Goal: Information Seeking & Learning: Find specific page/section

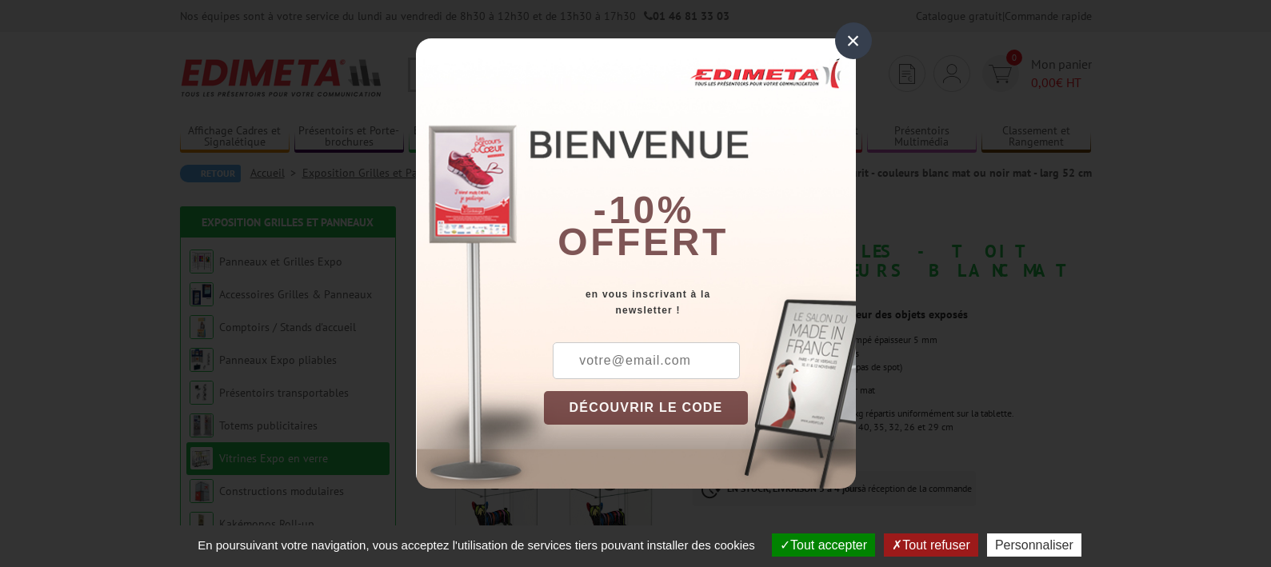
click at [851, 36] on div "×" at bounding box center [853, 40] width 37 height 37
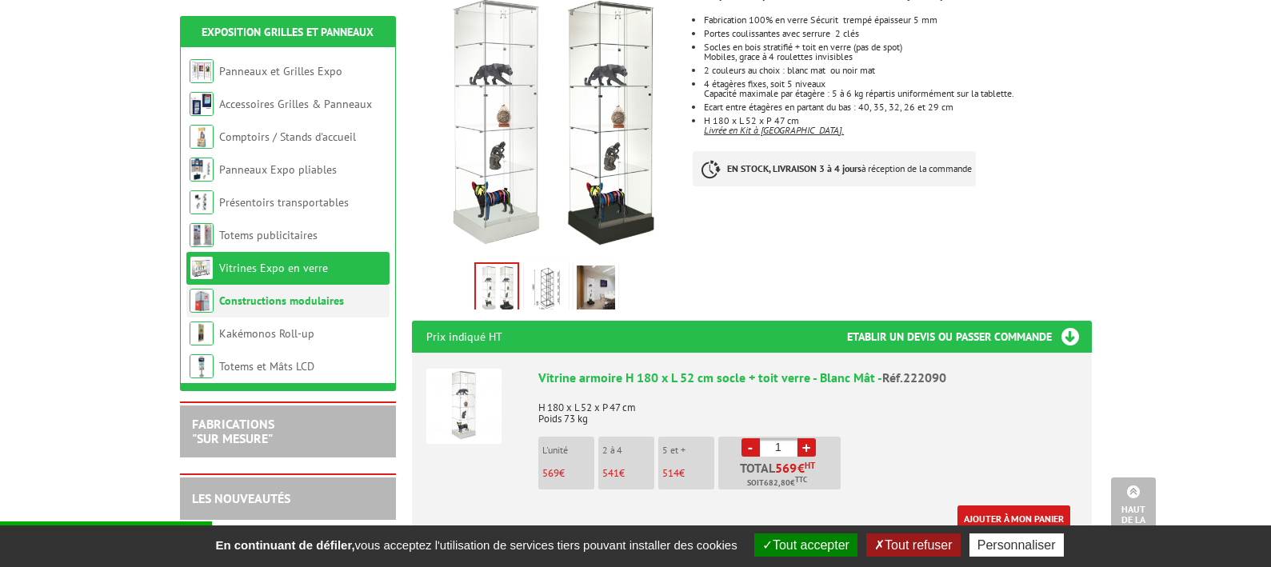
scroll to position [160, 0]
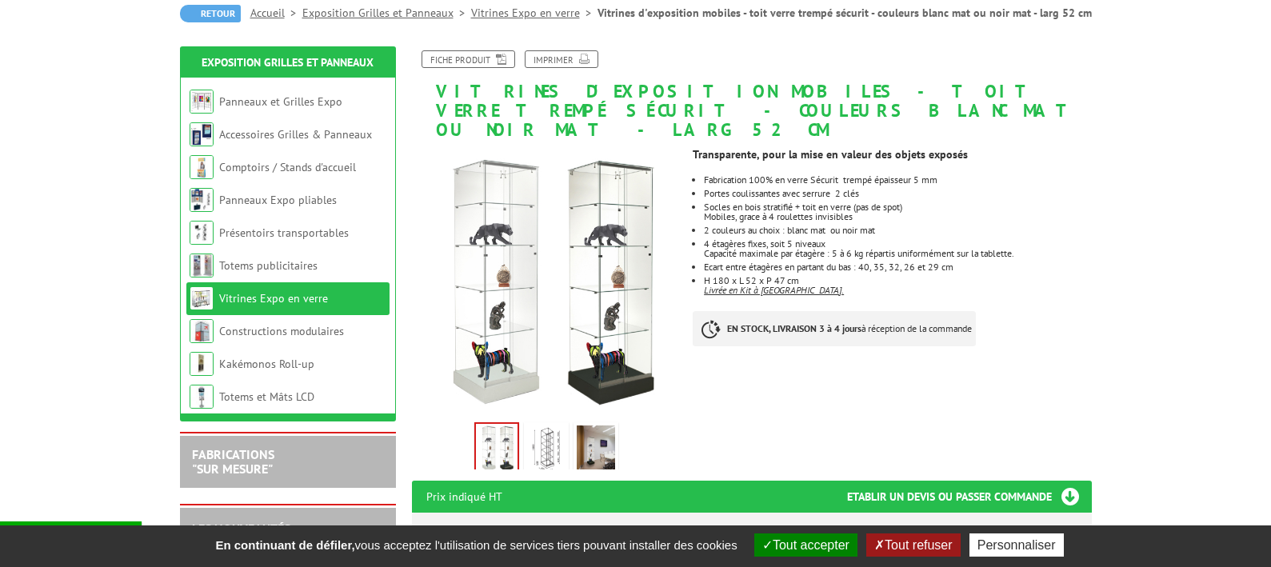
click at [592, 427] on img at bounding box center [595, 450] width 38 height 50
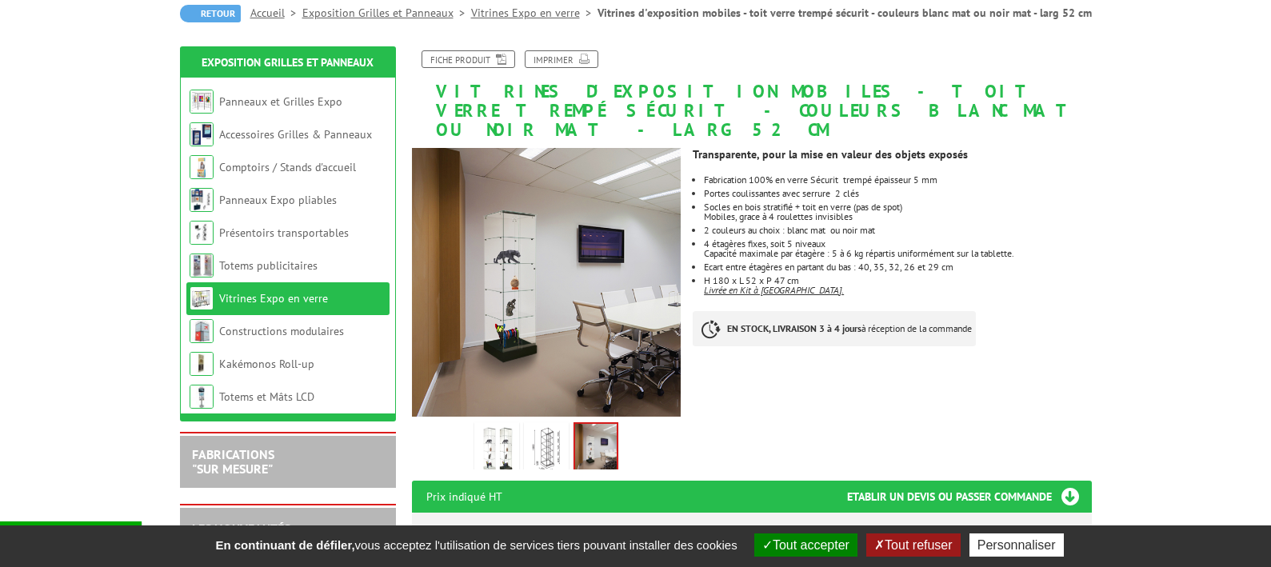
click at [547, 429] on img at bounding box center [546, 450] width 38 height 50
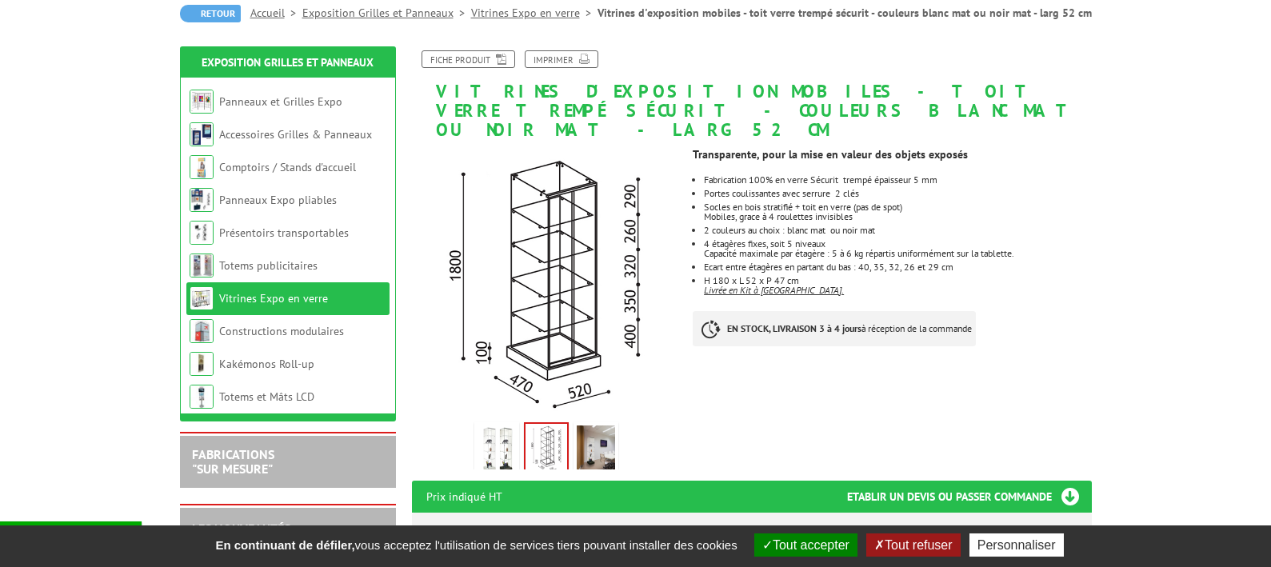
click at [326, 298] on li "Vitrines Expo en verre" at bounding box center [287, 298] width 203 height 33
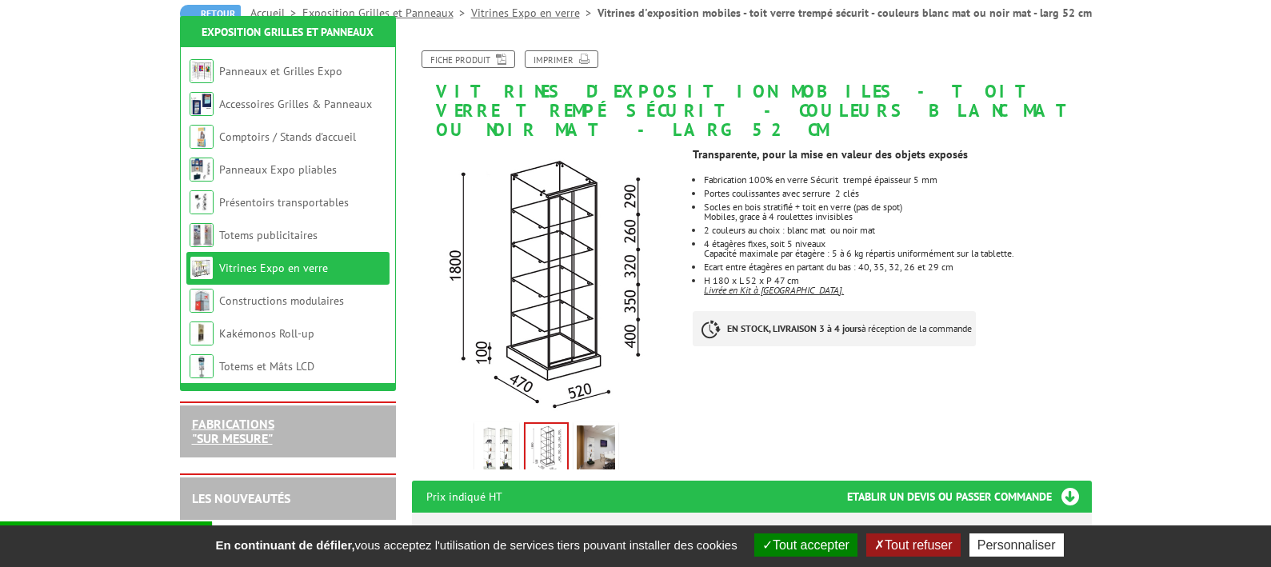
scroll to position [240, 0]
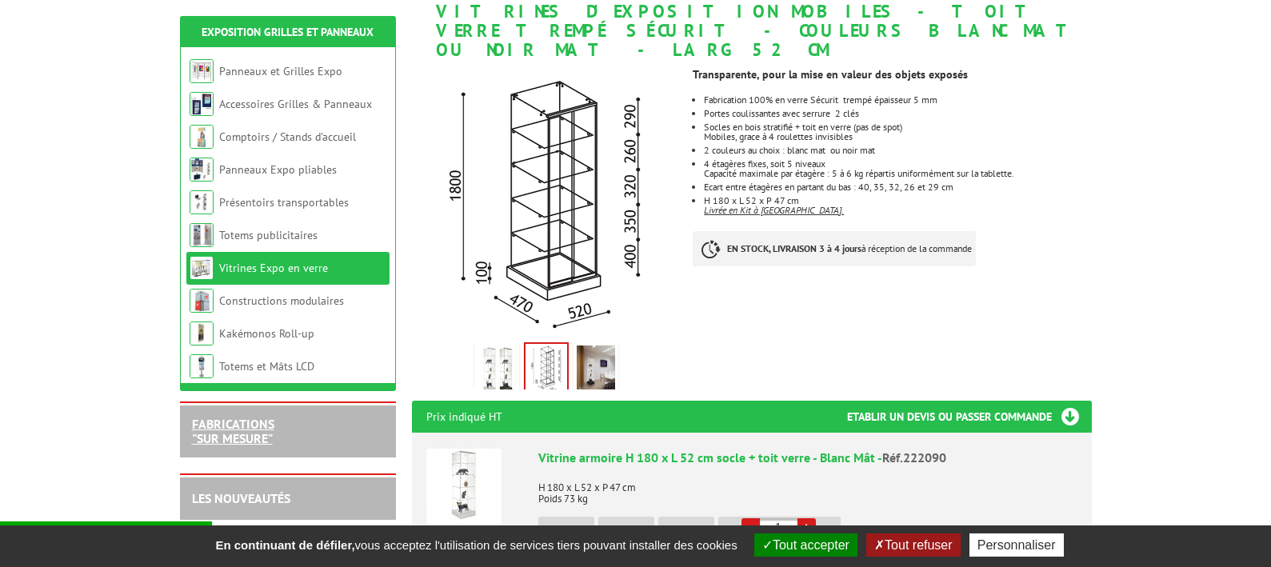
click at [256, 440] on link "FABRICATIONS "Sur Mesure"" at bounding box center [233, 431] width 82 height 30
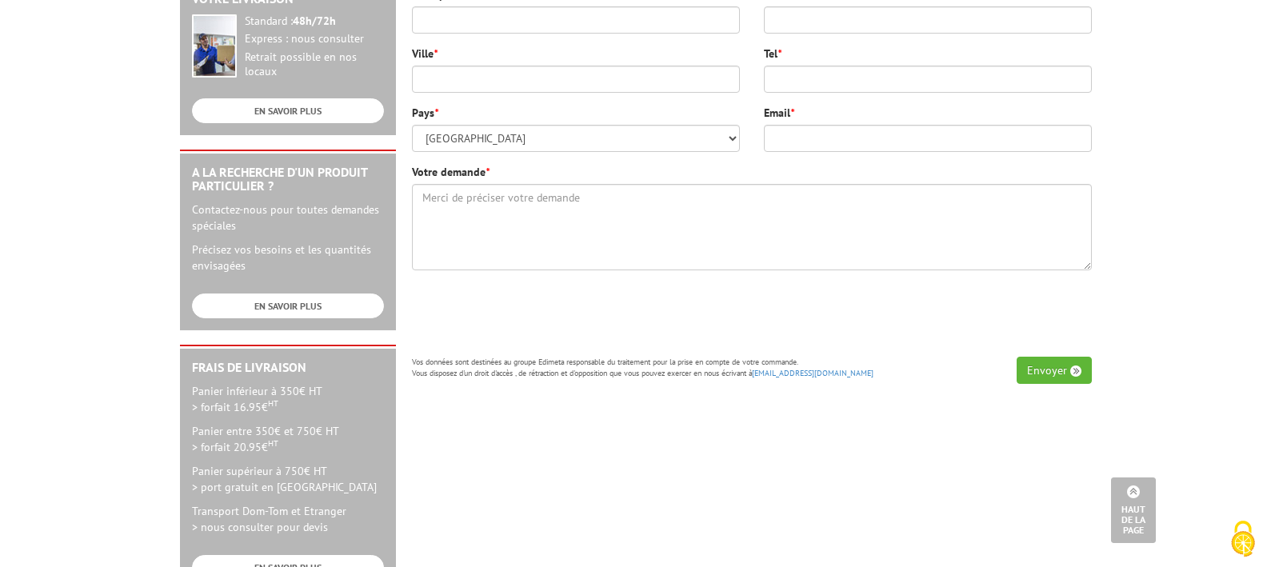
scroll to position [119, 0]
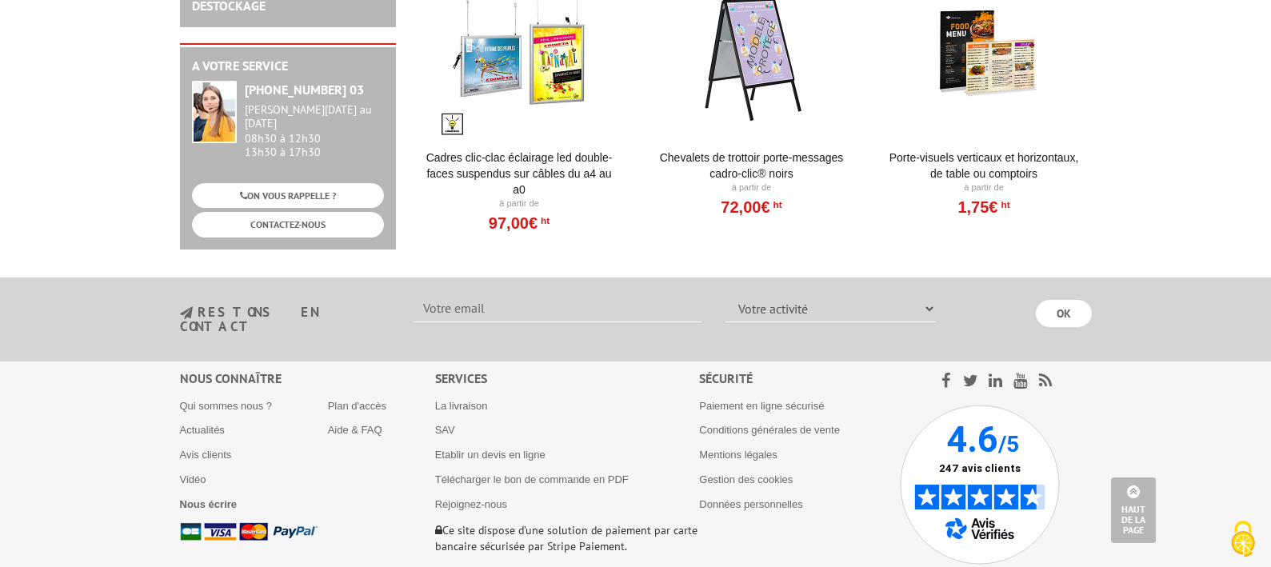
scroll to position [1827, 0]
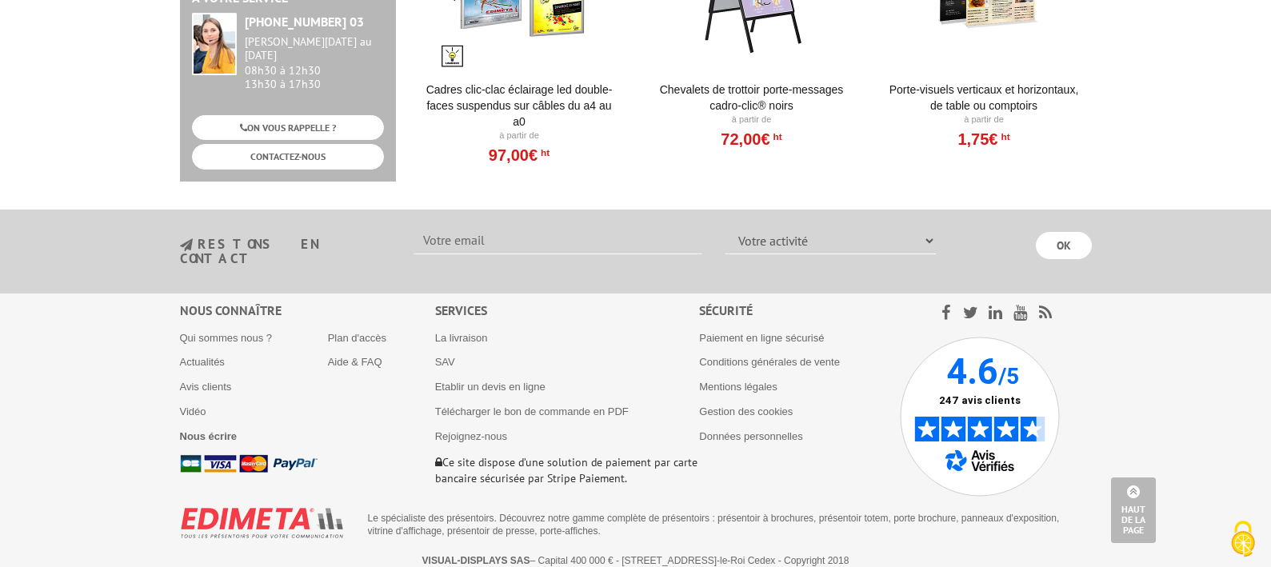
click at [997, 385] on img at bounding box center [980, 417] width 160 height 160
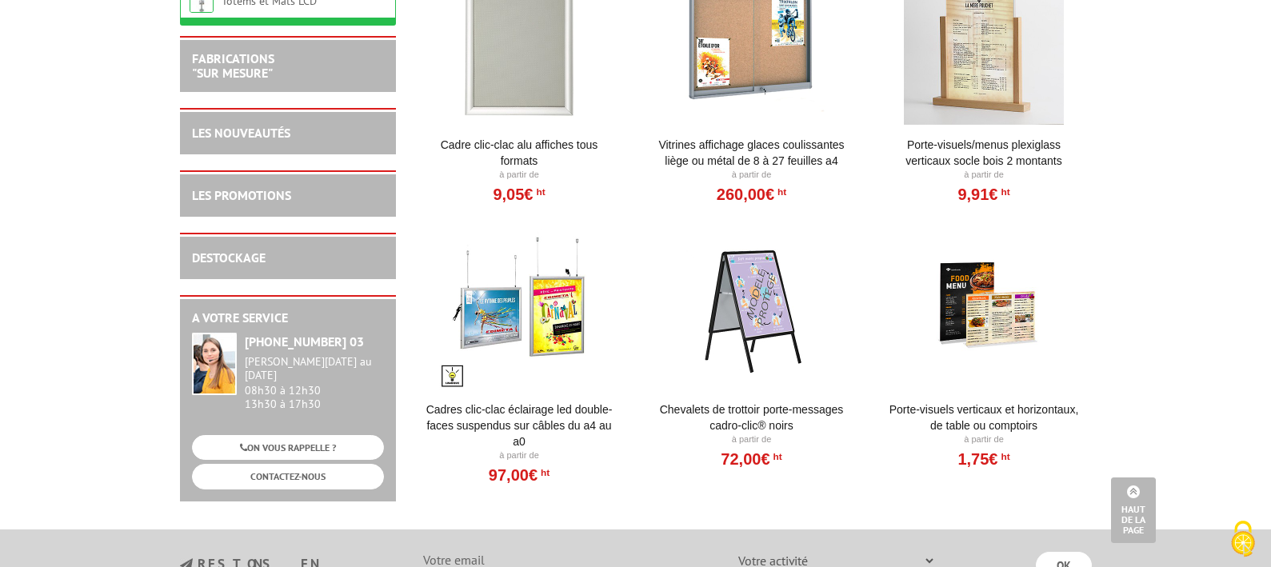
scroll to position [1427, 0]
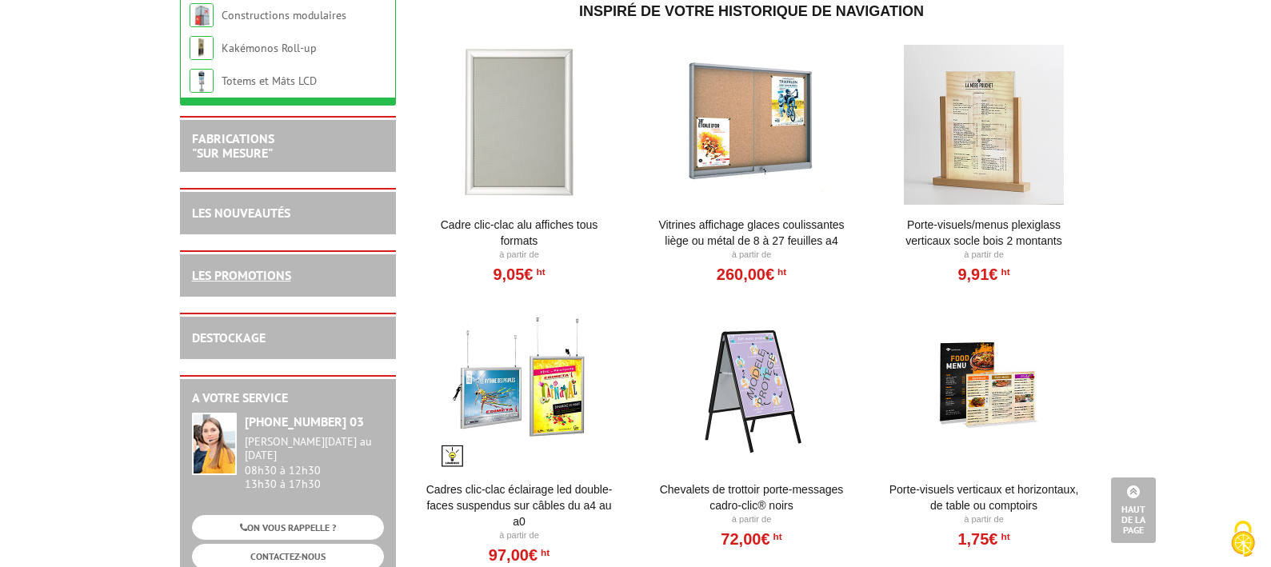
click at [228, 283] on link "LES PROMOTIONS" at bounding box center [241, 275] width 99 height 16
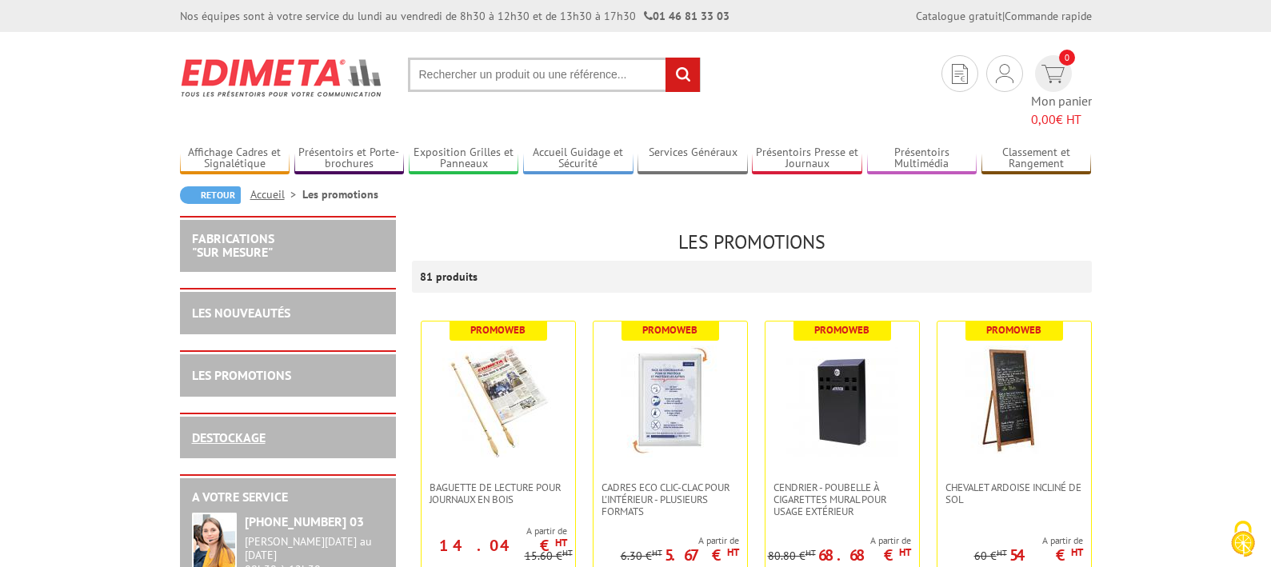
click at [227, 429] on link "DESTOCKAGE" at bounding box center [229, 437] width 74 height 16
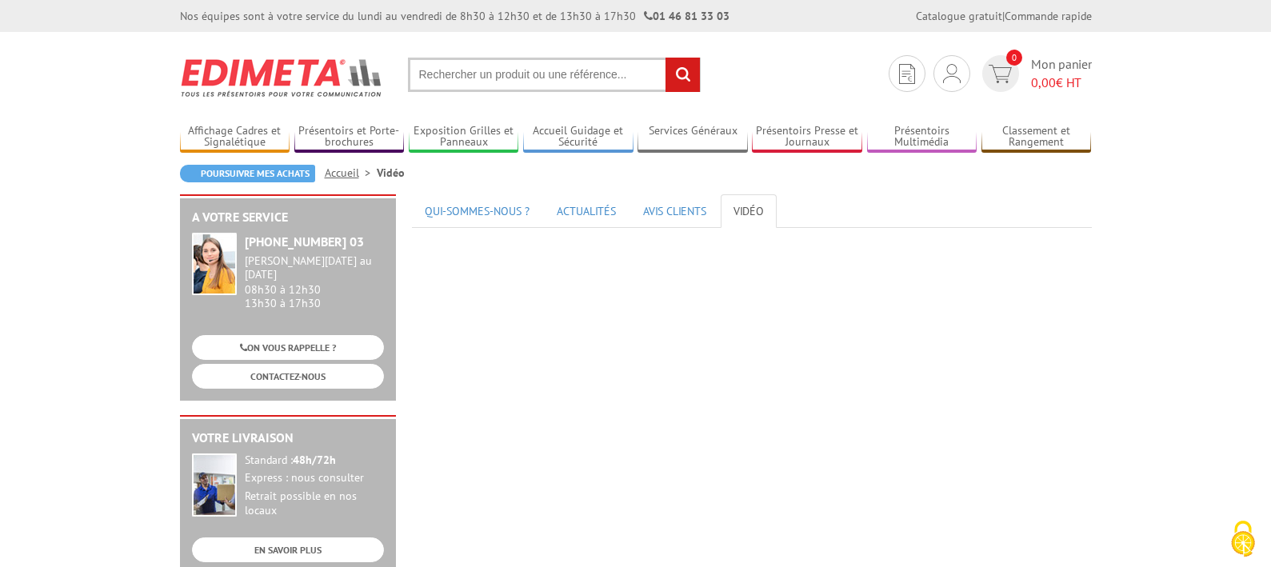
click at [340, 172] on link "Accueil" at bounding box center [351, 173] width 52 height 14
click at [617, 77] on input "text" at bounding box center [554, 75] width 293 height 34
click at [648, 79] on input "text" at bounding box center [554, 75] width 293 height 34
click at [433, 74] on input "60x60x200" at bounding box center [554, 75] width 293 height 34
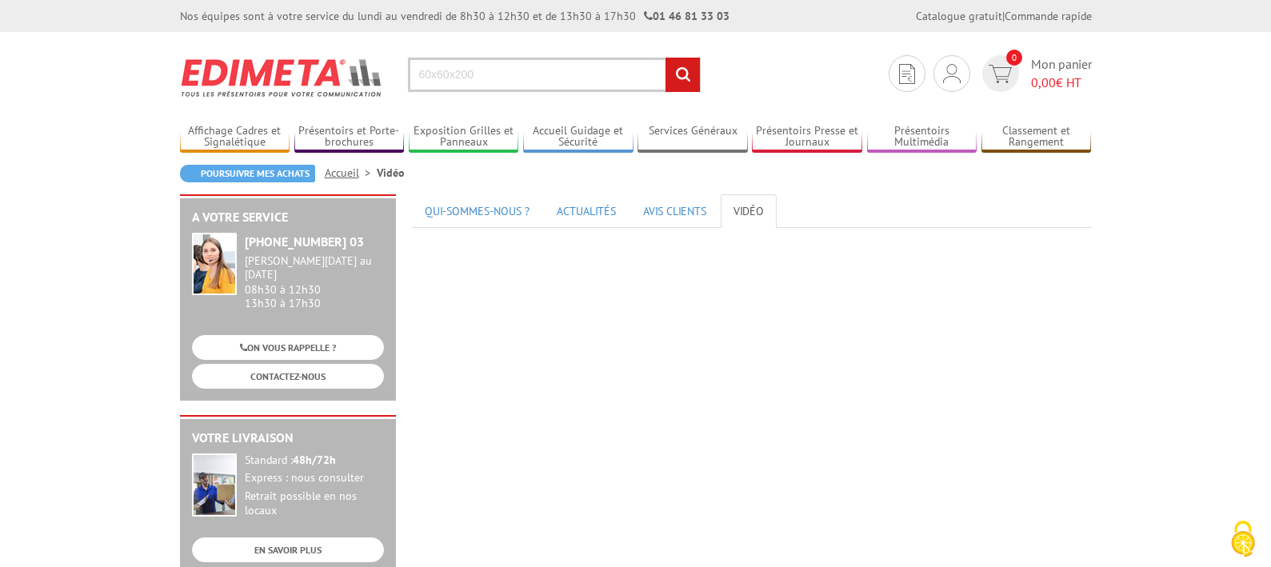
type input "60x60x200"
click at [677, 70] on input "rechercher" at bounding box center [682, 75] width 34 height 34
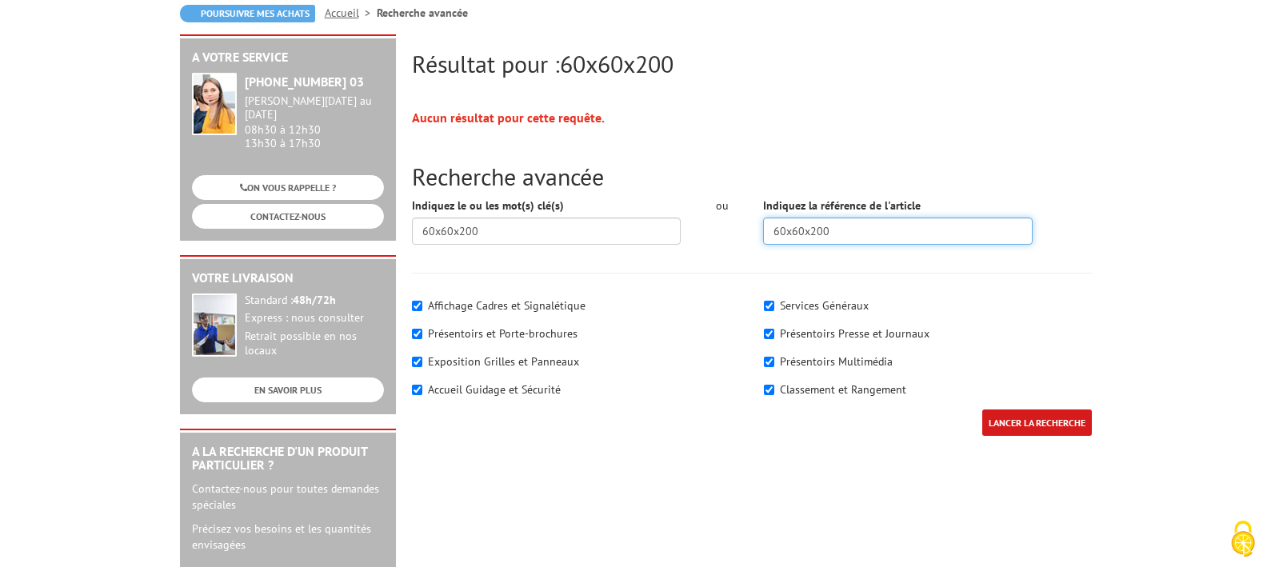
click at [836, 237] on input "60x60x200" at bounding box center [897, 230] width 269 height 27
type input "6"
click at [872, 233] on input "55x55x200" at bounding box center [897, 230] width 269 height 27
type input "55x55x200"
click at [1029, 422] on input "LANCER LA RECHERCHE" at bounding box center [1037, 422] width 110 height 26
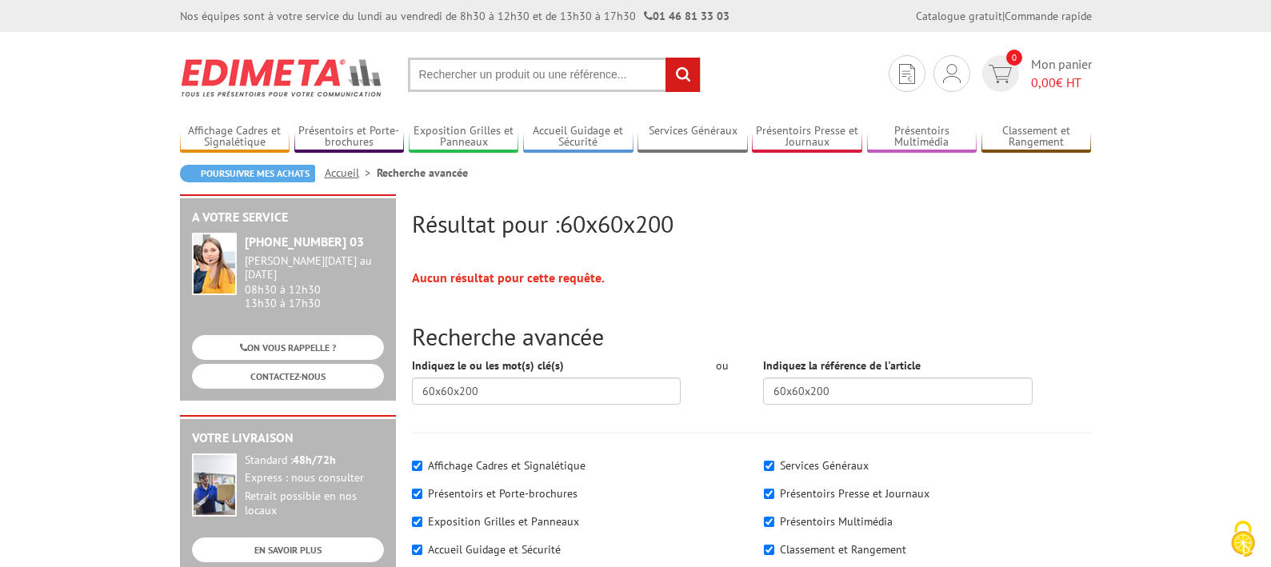
click at [621, 73] on input "text" at bounding box center [554, 75] width 293 height 34
type input "55x55x200"
click at [689, 66] on input "rechercher" at bounding box center [682, 75] width 34 height 34
